Goal: Task Accomplishment & Management: Manage account settings

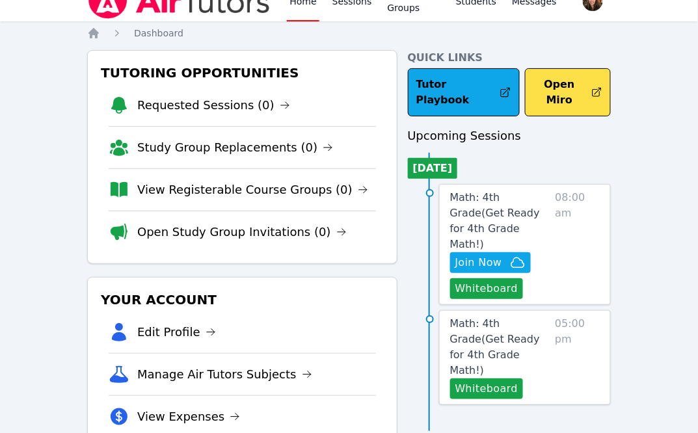
scroll to position [20, 0]
click at [299, 5] on link "Home" at bounding box center [303, 1] width 32 height 42
click at [350, 11] on link "Sessions" at bounding box center [352, 1] width 45 height 42
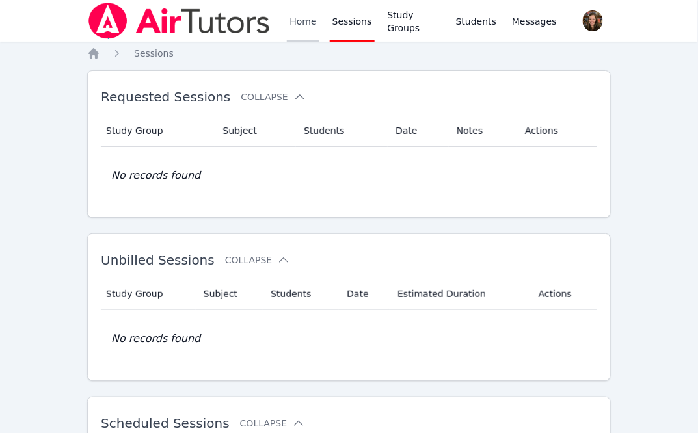
click at [296, 24] on link "Home" at bounding box center [303, 21] width 32 height 42
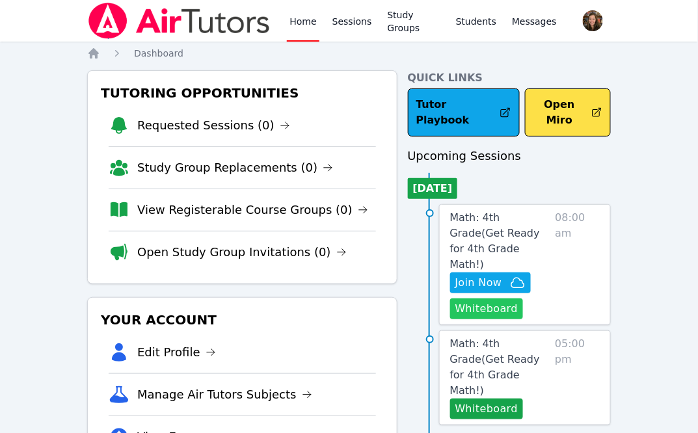
click at [497, 298] on button "Whiteboard" at bounding box center [486, 308] width 73 height 21
click at [486, 275] on span "Join Now" at bounding box center [478, 283] width 47 height 16
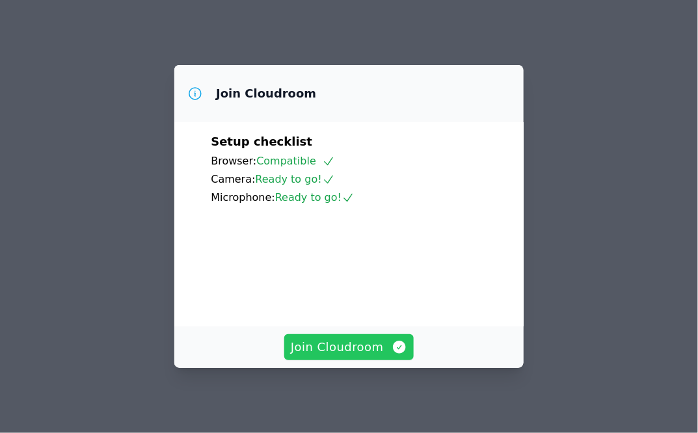
click at [331, 349] on span "Join Cloudroom" at bounding box center [349, 347] width 116 height 18
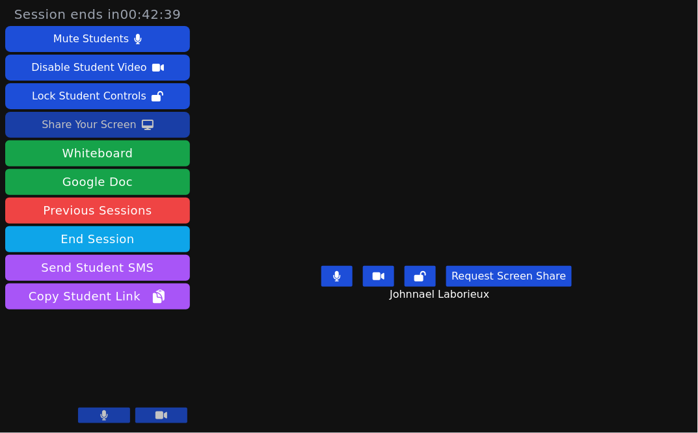
click at [146, 120] on icon at bounding box center [148, 125] width 12 height 10
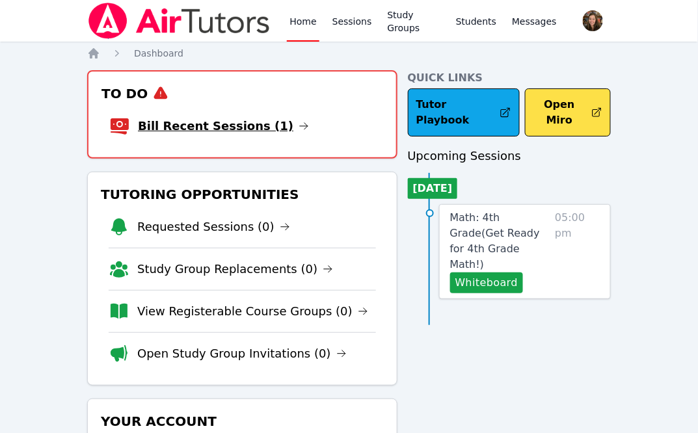
click at [212, 121] on link "Bill Recent Sessions (1)" at bounding box center [223, 126] width 171 height 18
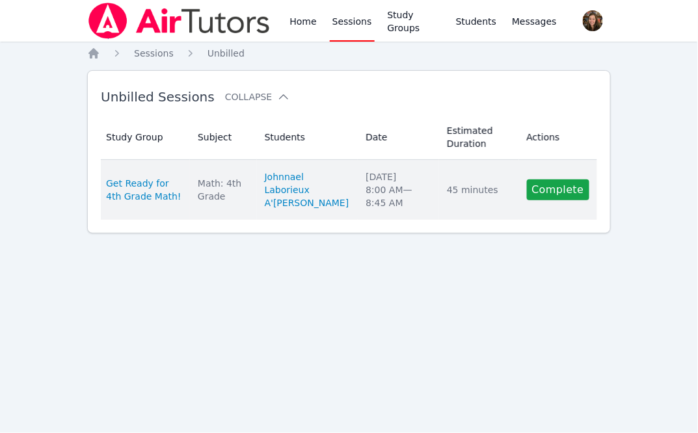
click at [549, 201] on td "Actions Complete" at bounding box center [558, 190] width 78 height 60
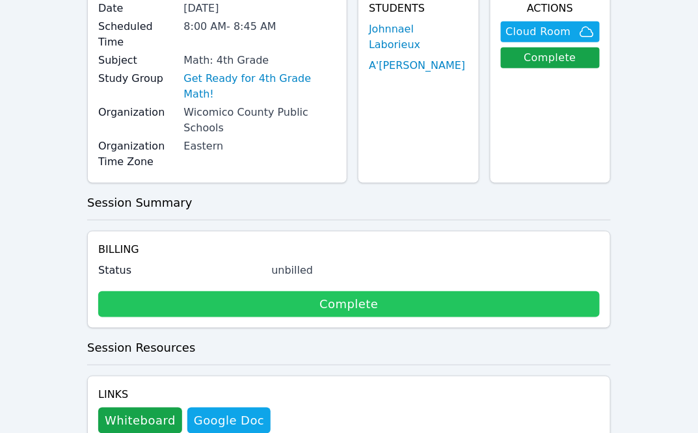
scroll to position [102, 0]
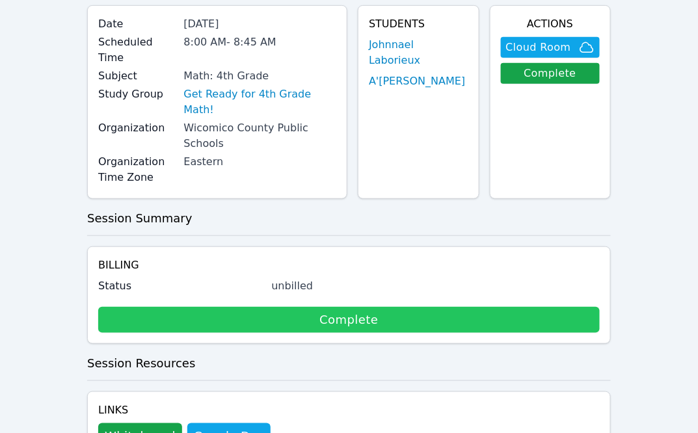
click at [262, 307] on link "Complete" at bounding box center [348, 320] width 501 height 26
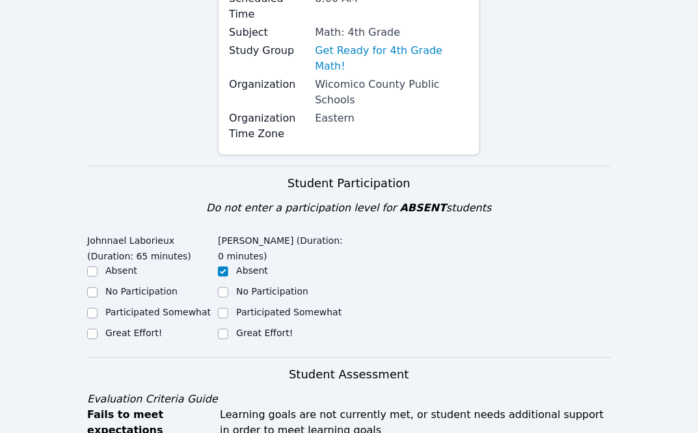
scroll to position [377, 0]
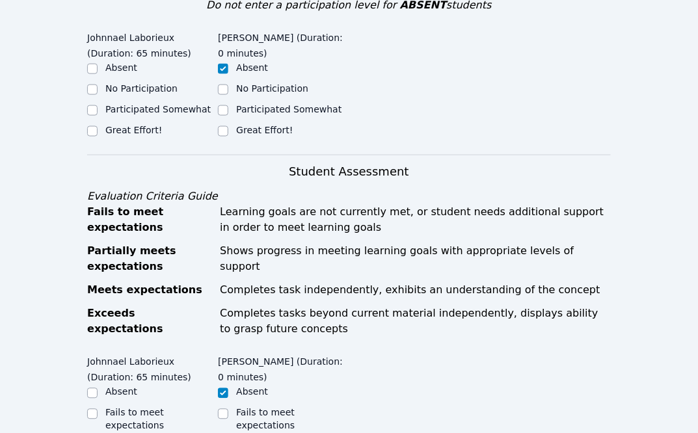
click at [148, 125] on label "Great Effort!" at bounding box center [133, 130] width 57 height 10
click at [98, 126] on input "Great Effort!" at bounding box center [92, 131] width 10 height 10
checkbox input "true"
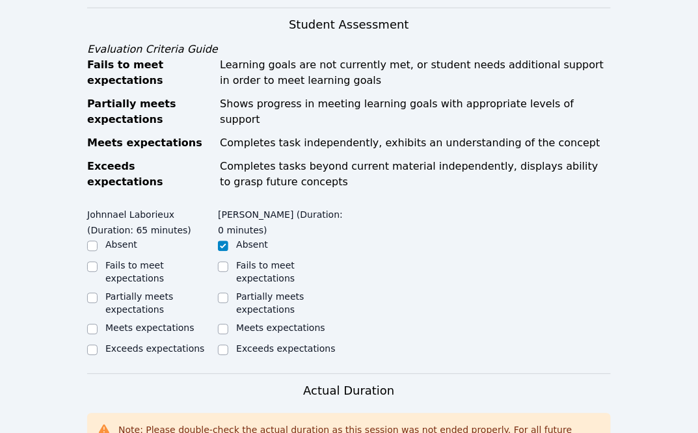
scroll to position [540, 0]
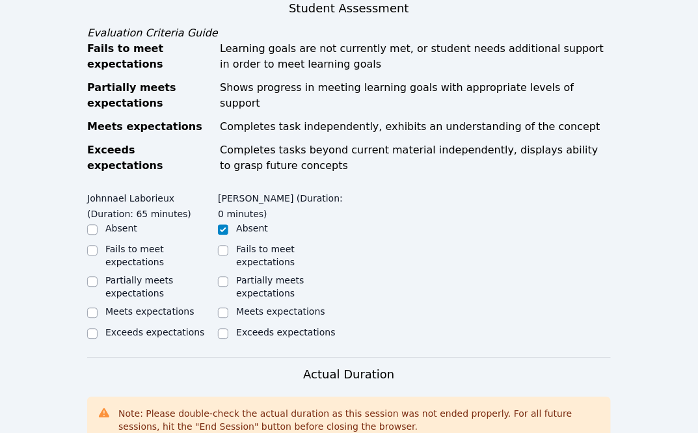
click at [168, 328] on label "Exceeds expectations" at bounding box center [154, 333] width 99 height 10
click at [98, 329] on input "Exceeds expectations" at bounding box center [92, 334] width 10 height 10
checkbox input "true"
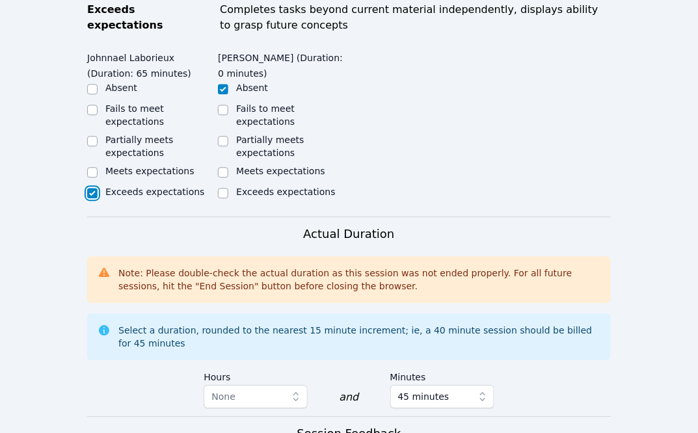
scroll to position [849, 0]
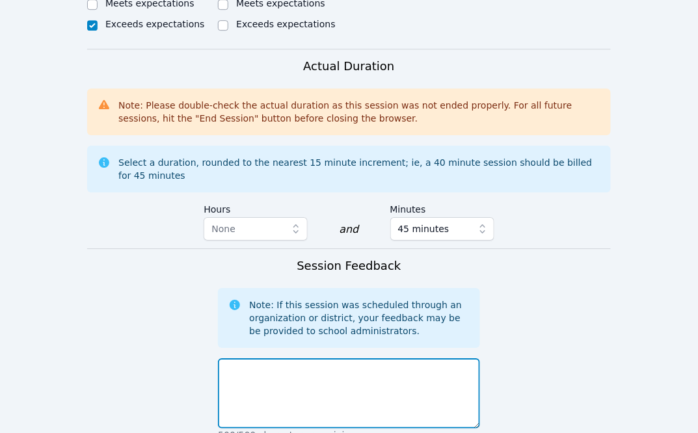
click at [271, 358] on textarea at bounding box center [348, 393] width 261 height 70
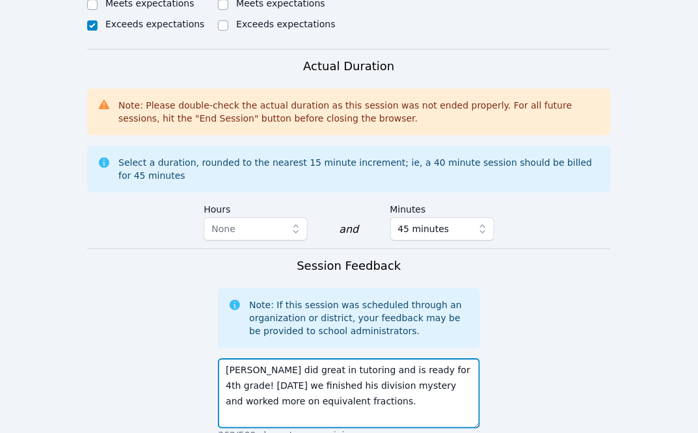
type textarea "Johnnael did great in tutoring and is ready for 4th grade! Today we finished hi…"
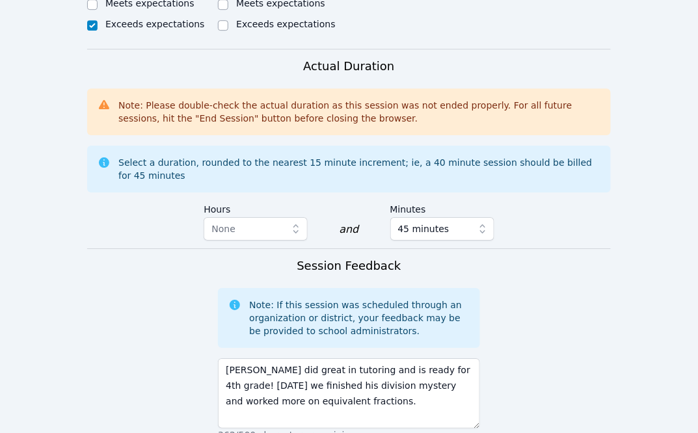
scroll to position [1063, 0]
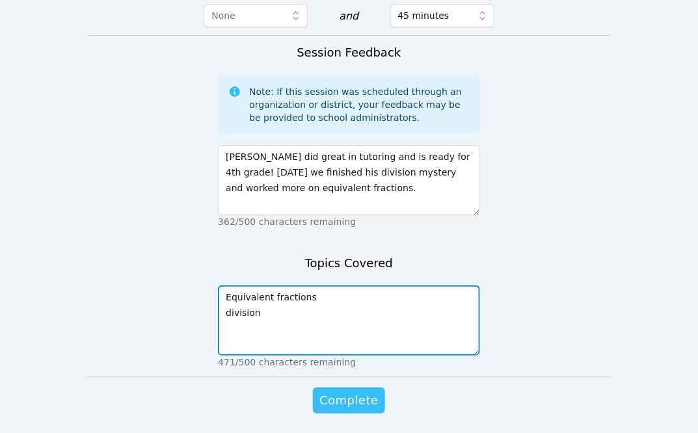
type textarea "Equivalent fractions division"
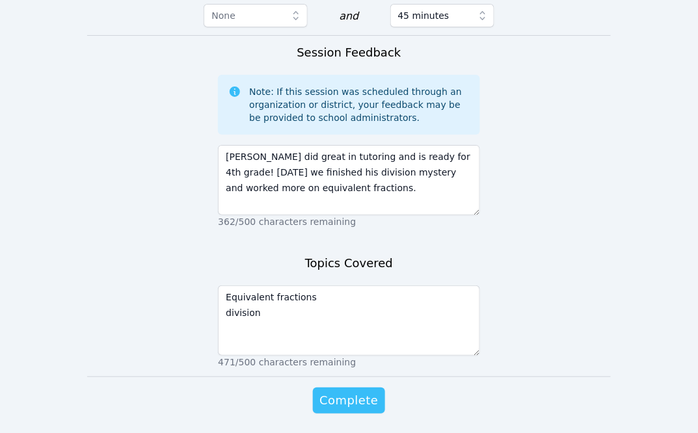
click at [349, 391] on span "Complete" at bounding box center [348, 400] width 59 height 18
